Goal: Information Seeking & Learning: Learn about a topic

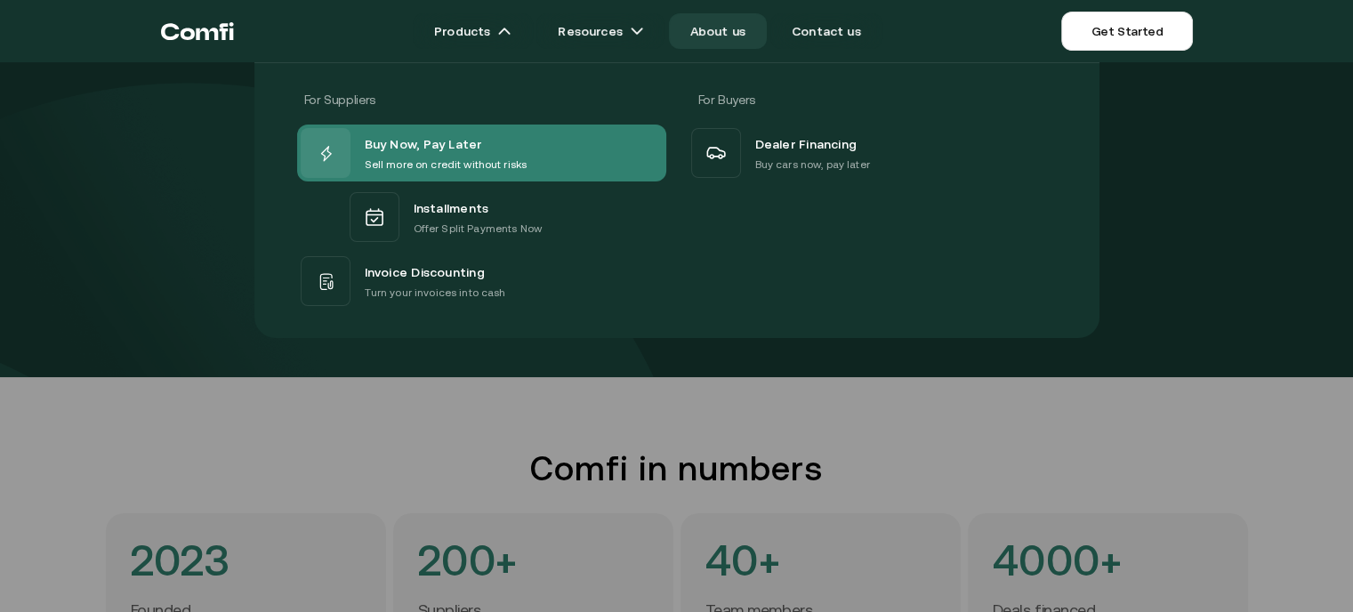
click at [436, 145] on span "Buy Now, Pay Later" at bounding box center [423, 144] width 117 height 23
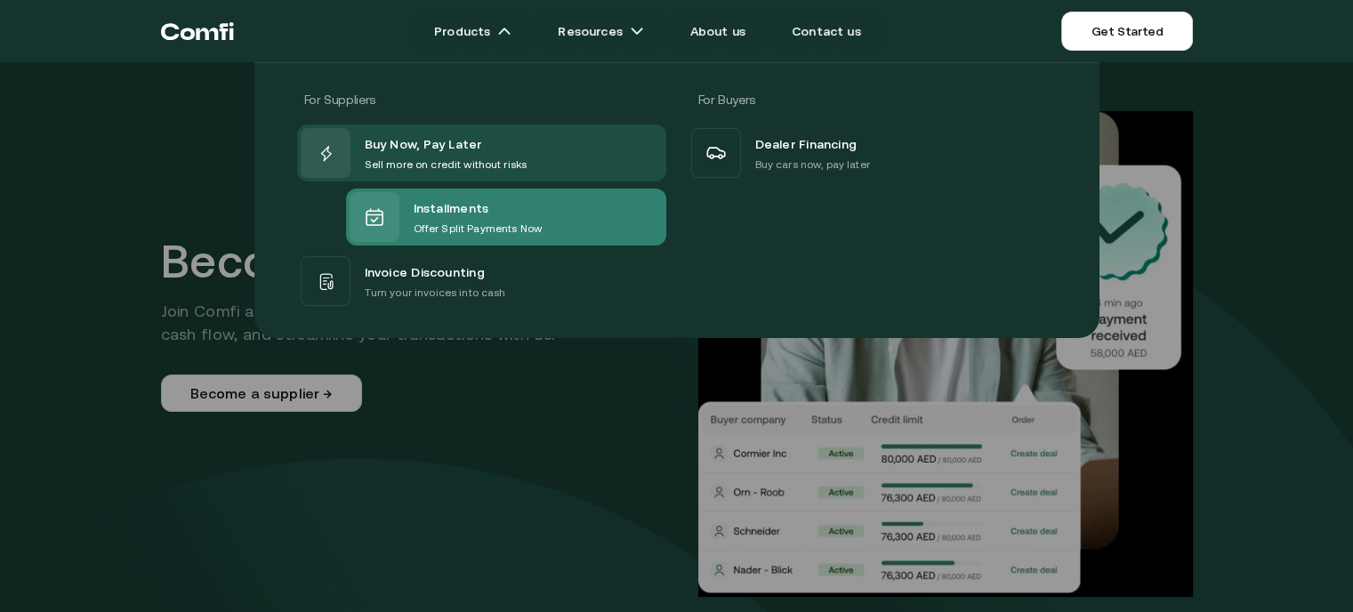
click at [431, 214] on span "Installments" at bounding box center [452, 208] width 76 height 23
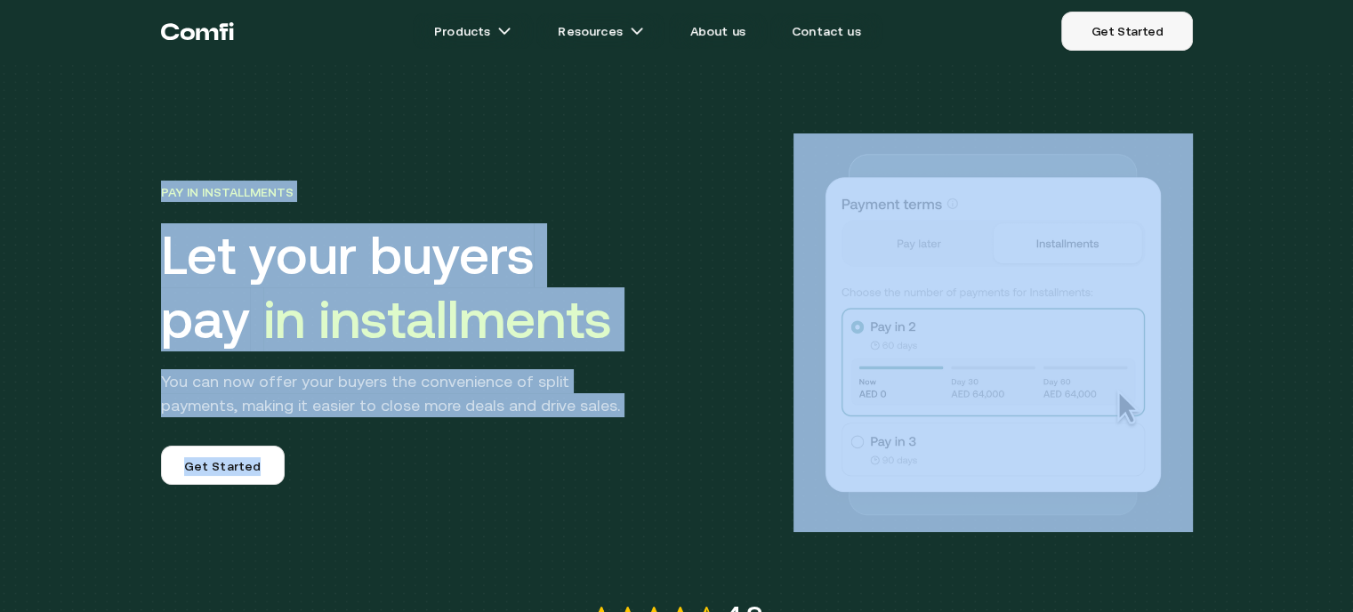
click at [1138, 35] on link "Get Started" at bounding box center [1126, 31] width 131 height 39
